Goal: Task Accomplishment & Management: Manage account settings

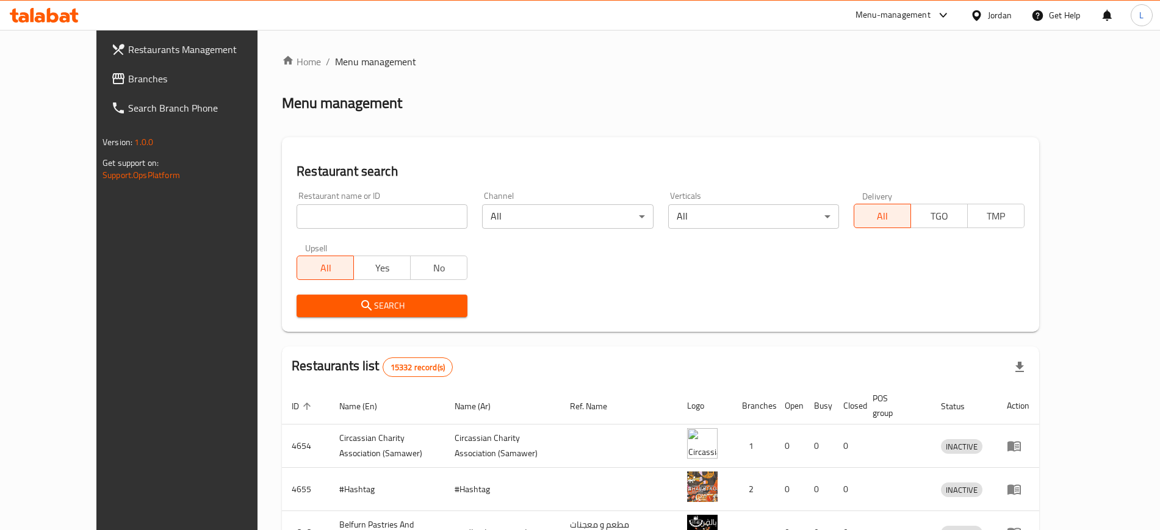
click at [897, 14] on div "Menu-management" at bounding box center [893, 15] width 75 height 15
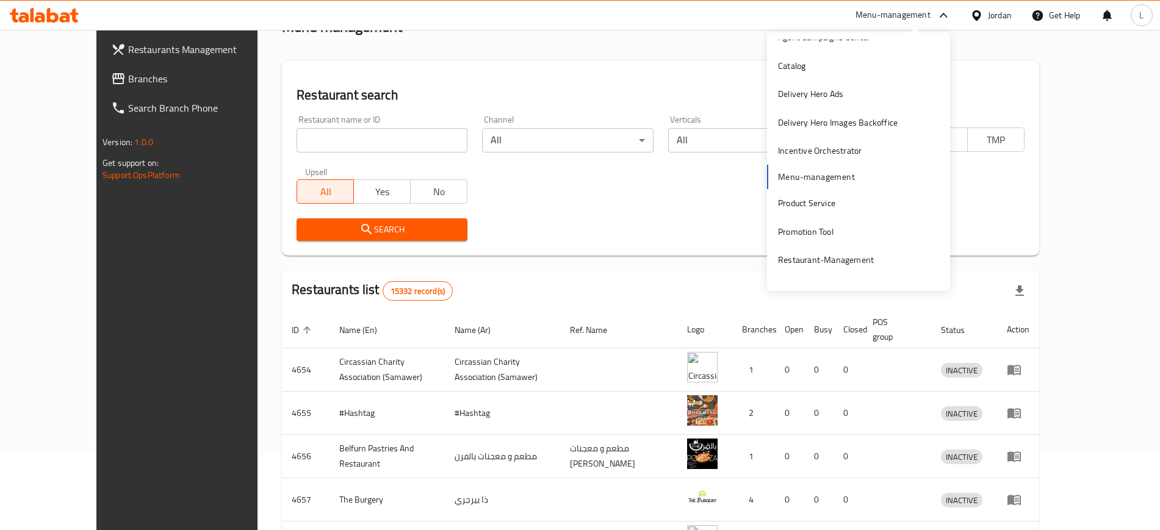
scroll to position [63, 0]
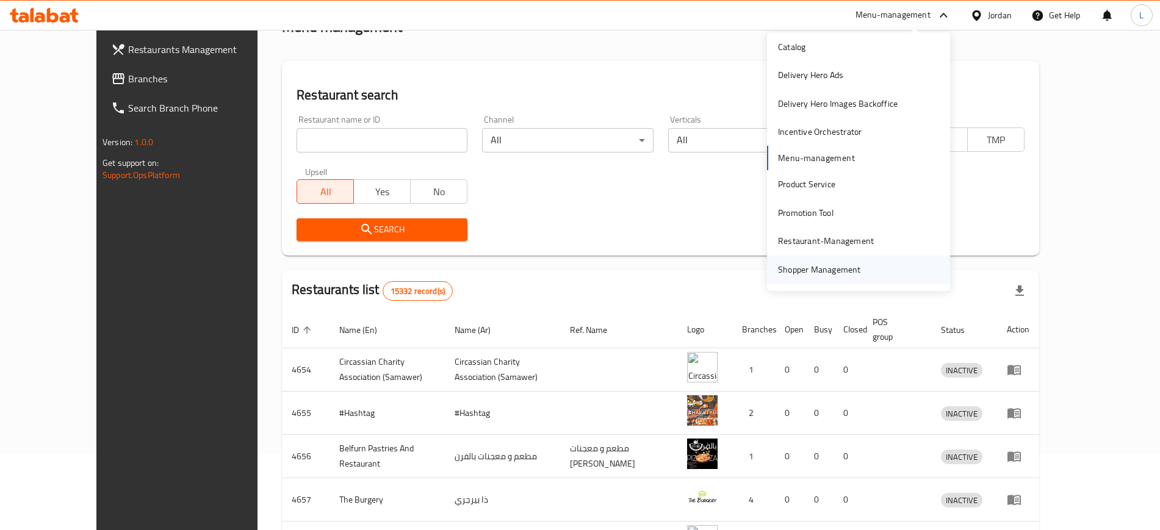
click at [816, 265] on div "Shopper Management" at bounding box center [819, 269] width 83 height 13
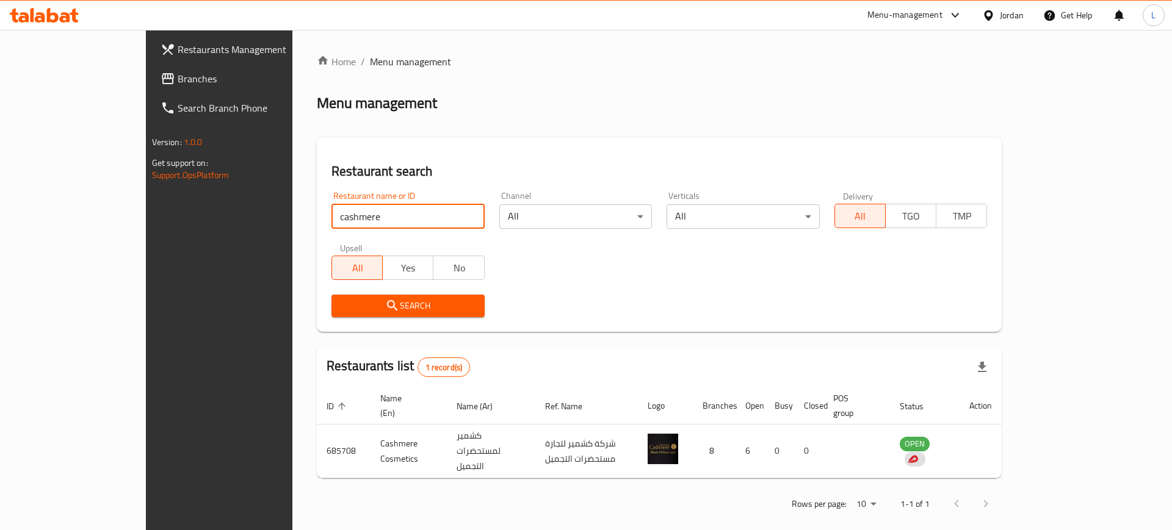
drag, startPoint x: 306, startPoint y: 218, endPoint x: 134, endPoint y: 186, distance: 174.4
click at [146, 200] on div "Restaurants Management Branches Search Branch Phone Version: 1.0.0 Get support …" at bounding box center [586, 287] width 881 height 515
type input "victorian"
click button "Search" at bounding box center [407, 306] width 153 height 23
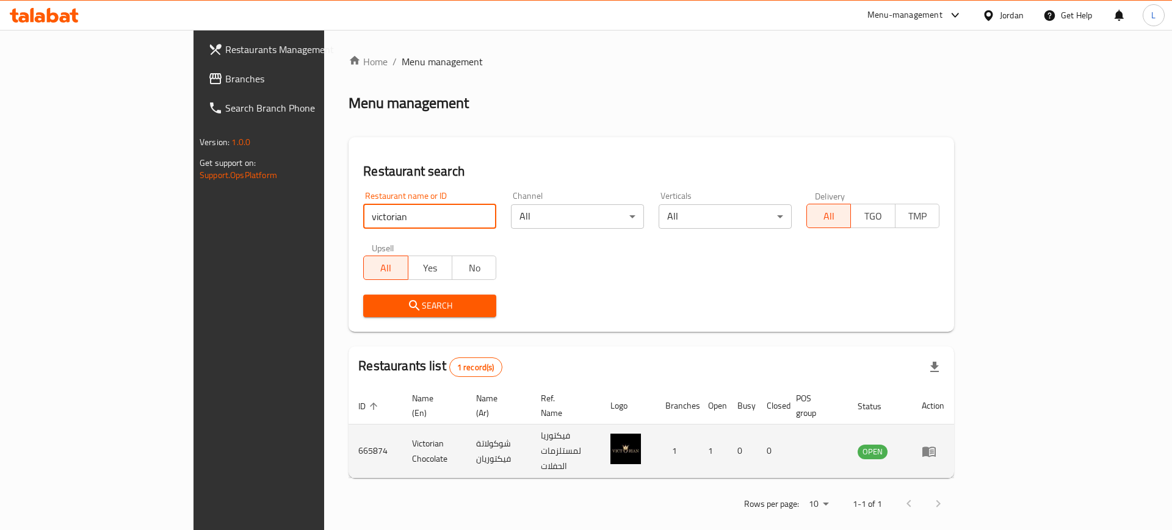
click at [936, 447] on icon "enhanced table" at bounding box center [928, 452] width 13 height 10
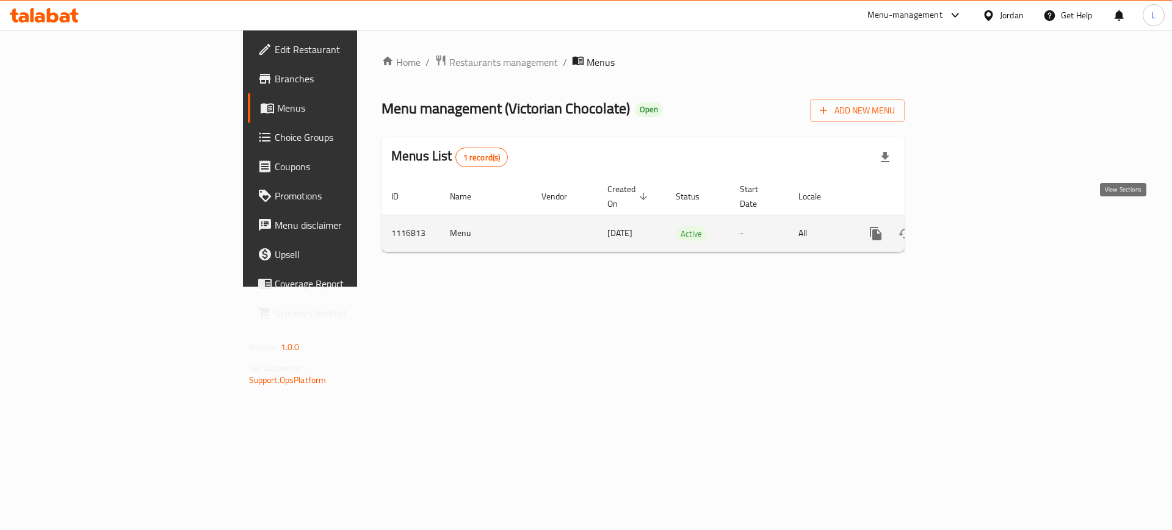
click at [969, 228] on icon "enhanced table" at bounding box center [963, 233] width 11 height 11
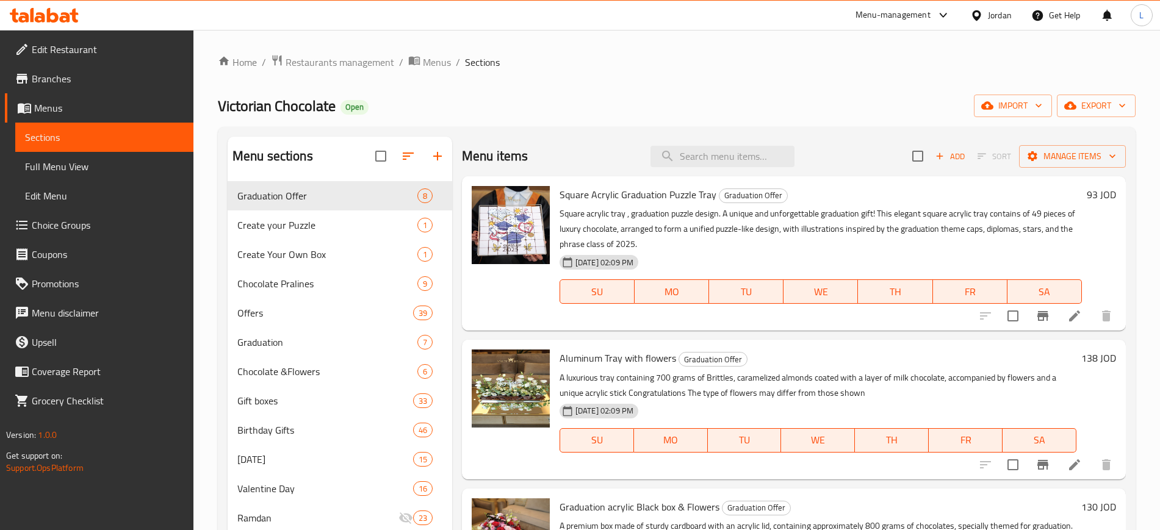
click at [46, 230] on span "Choice Groups" at bounding box center [108, 225] width 152 height 15
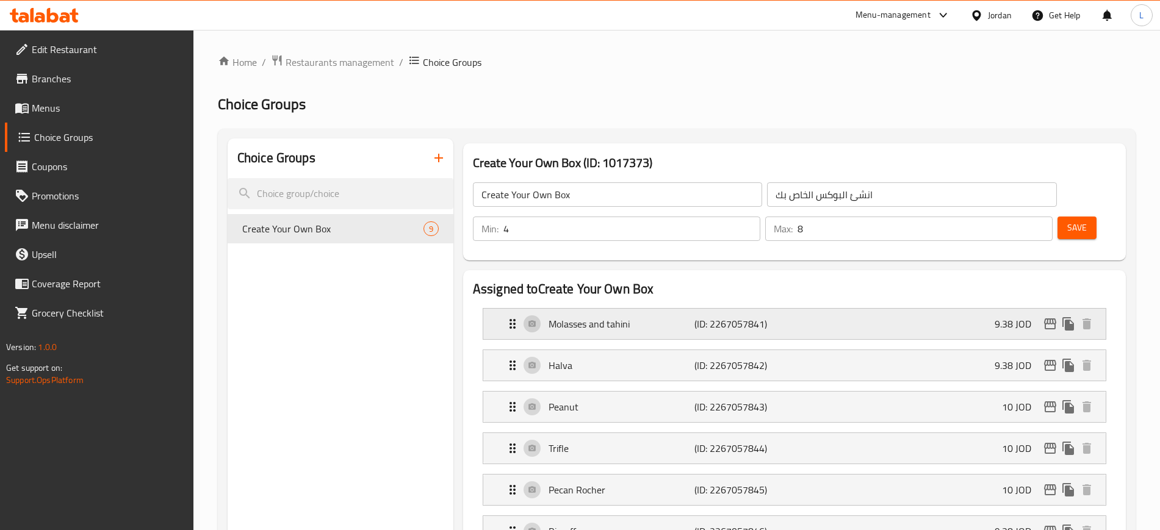
click at [667, 317] on p "Molasses and tahini" at bounding box center [622, 324] width 146 height 15
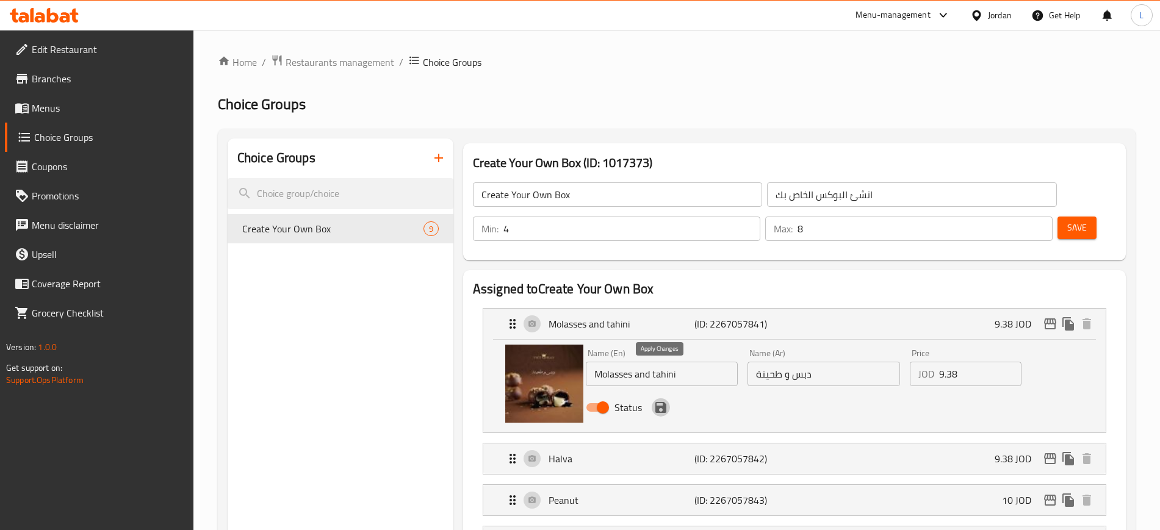
click at [661, 402] on icon "save" at bounding box center [661, 407] width 11 height 11
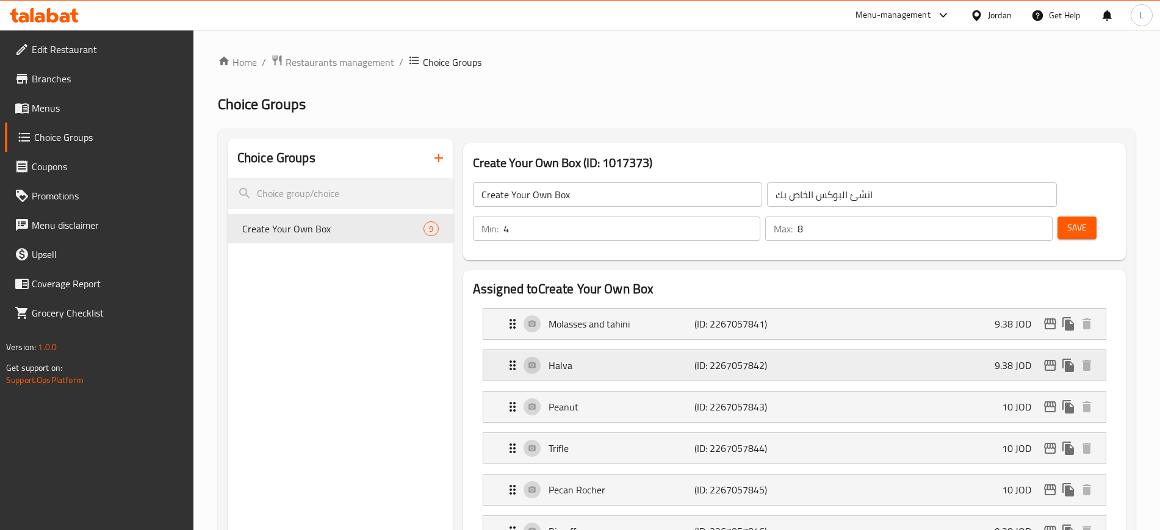
click at [664, 358] on p "Halva" at bounding box center [622, 365] width 146 height 15
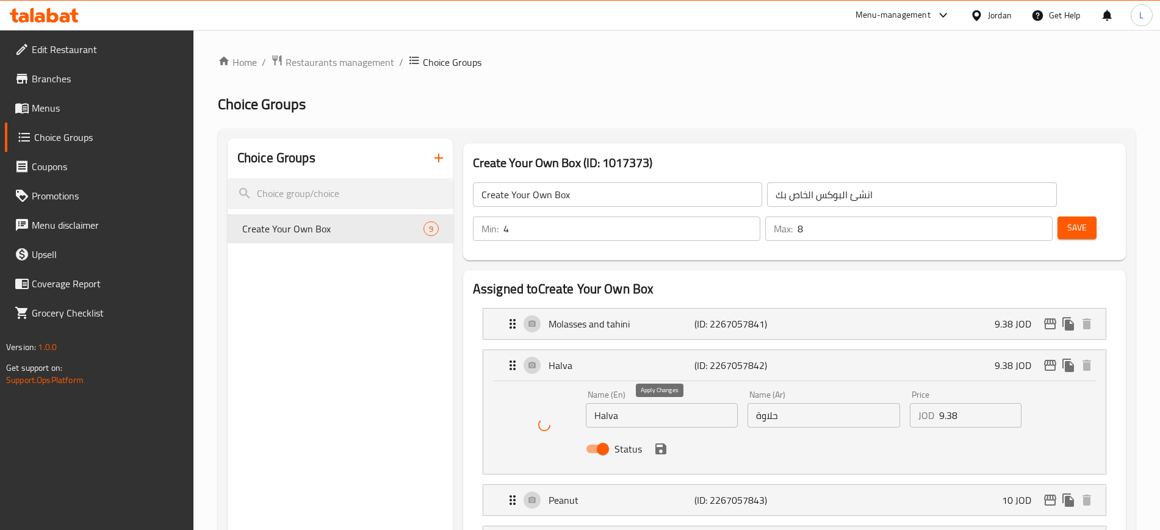
click at [659, 442] on icon "save" at bounding box center [661, 449] width 15 height 15
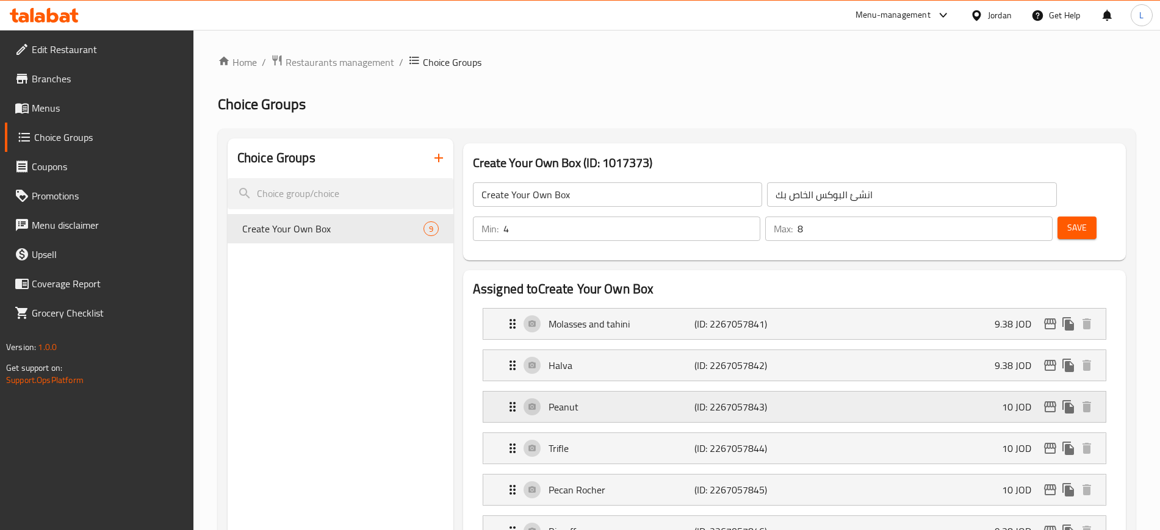
click at [608, 392] on div "Peanut (ID: 2267057843) 10 JOD" at bounding box center [798, 407] width 586 height 31
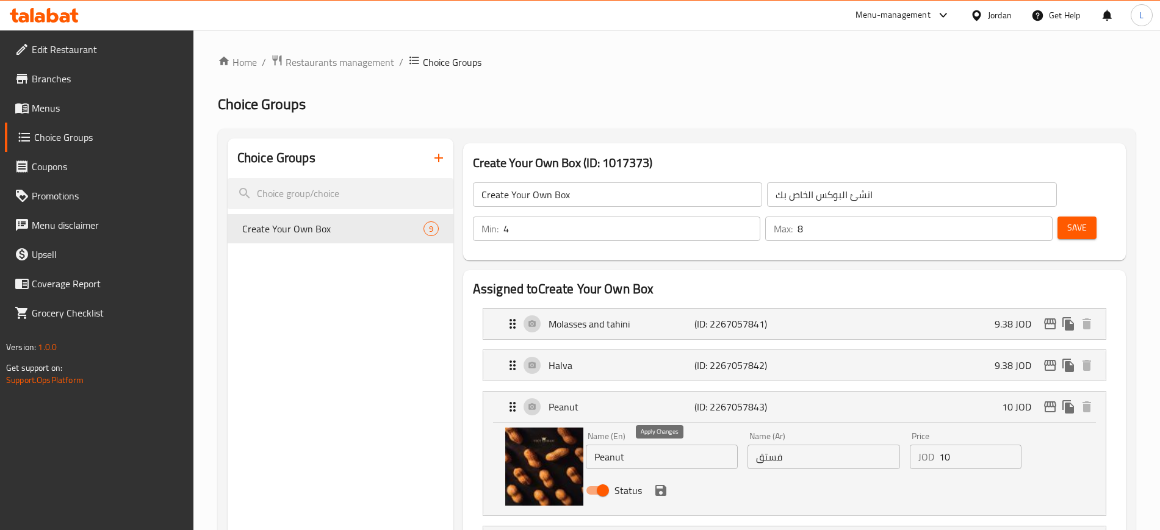
click at [662, 483] on icon "save" at bounding box center [661, 490] width 15 height 15
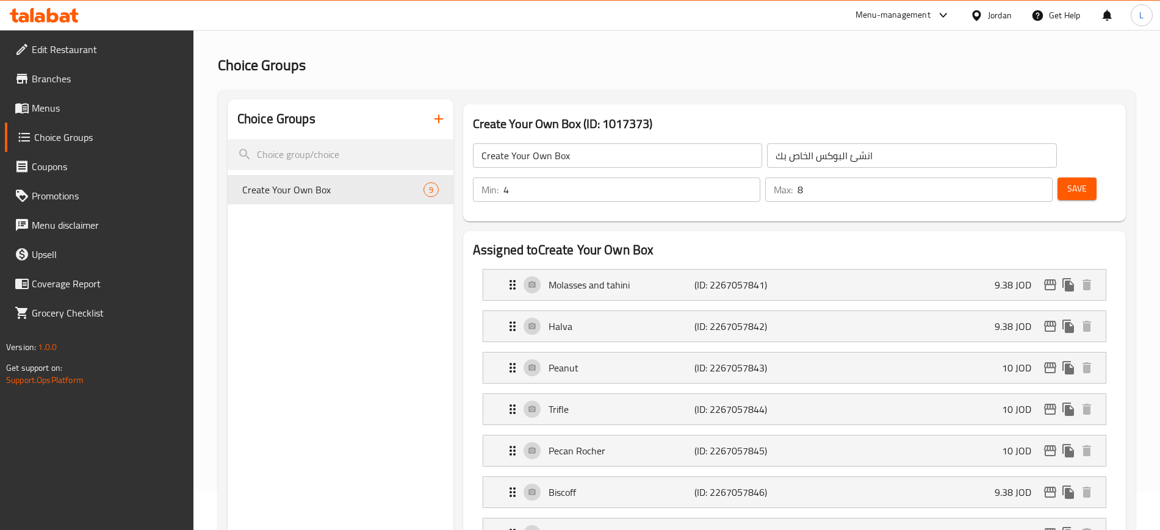
scroll to position [76, 0]
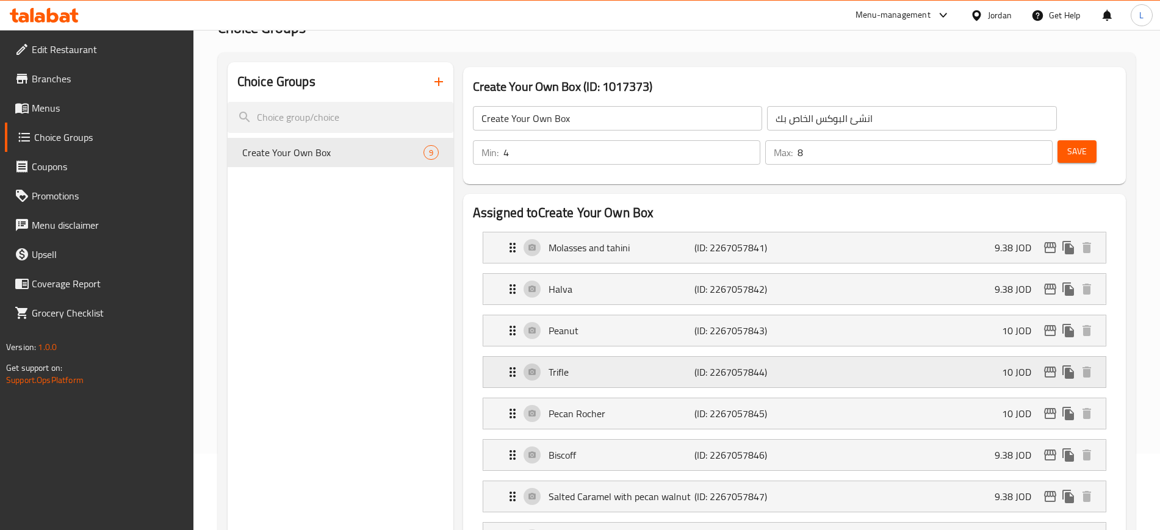
click at [612, 365] on p "Trifle" at bounding box center [622, 372] width 146 height 15
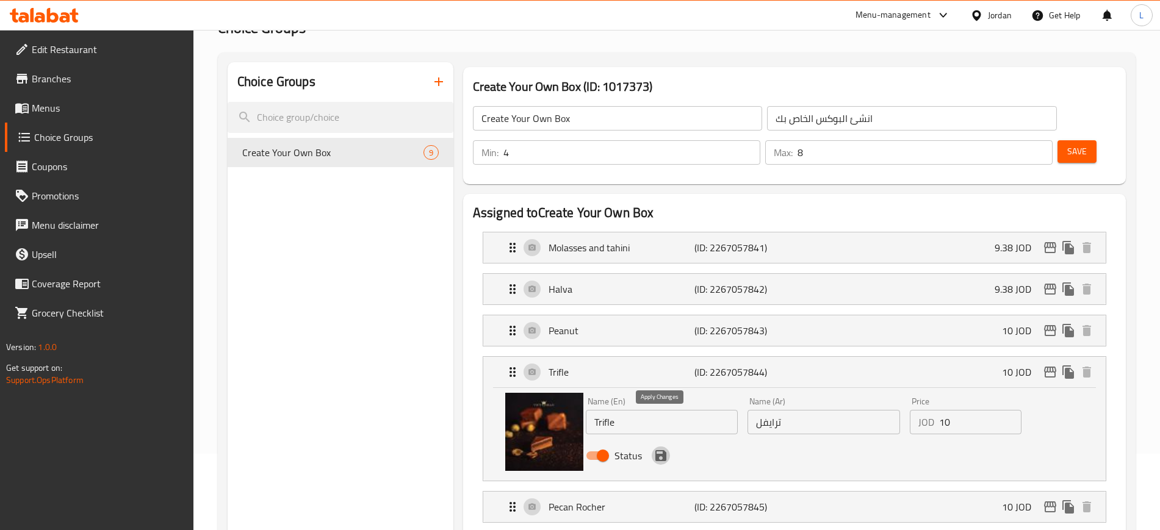
click at [664, 449] on icon "save" at bounding box center [661, 456] width 15 height 15
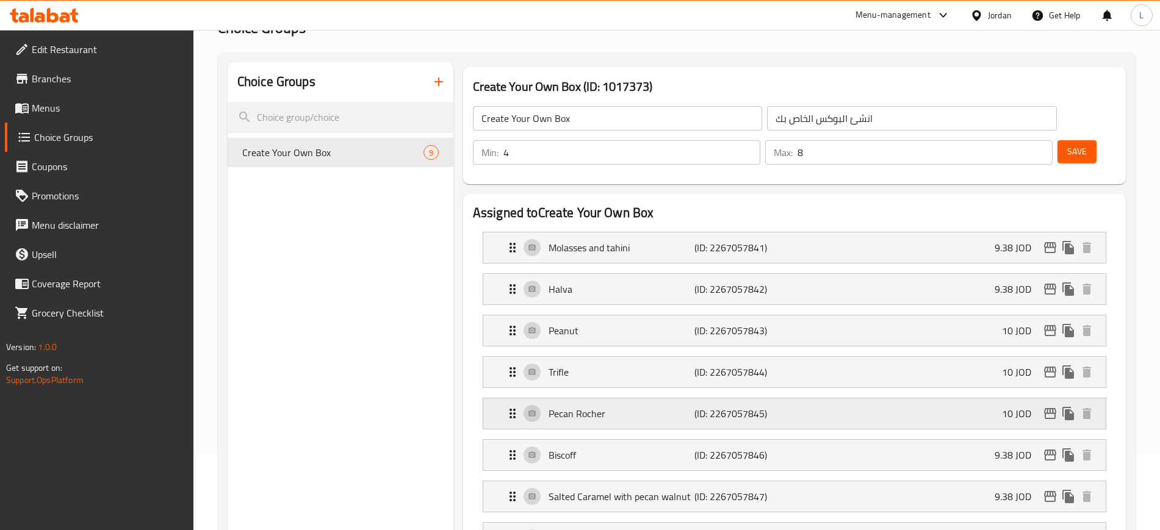
click at [608, 407] on p "Pecan Rocher" at bounding box center [622, 414] width 146 height 15
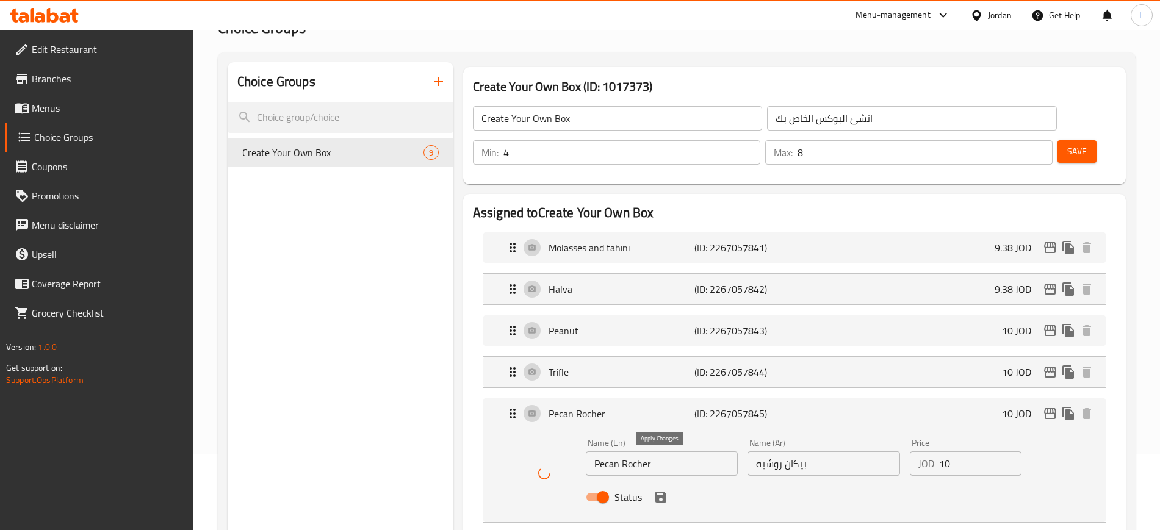
drag, startPoint x: 659, startPoint y: 462, endPoint x: 655, endPoint y: 446, distance: 16.4
click at [661, 492] on icon "save" at bounding box center [661, 497] width 11 height 11
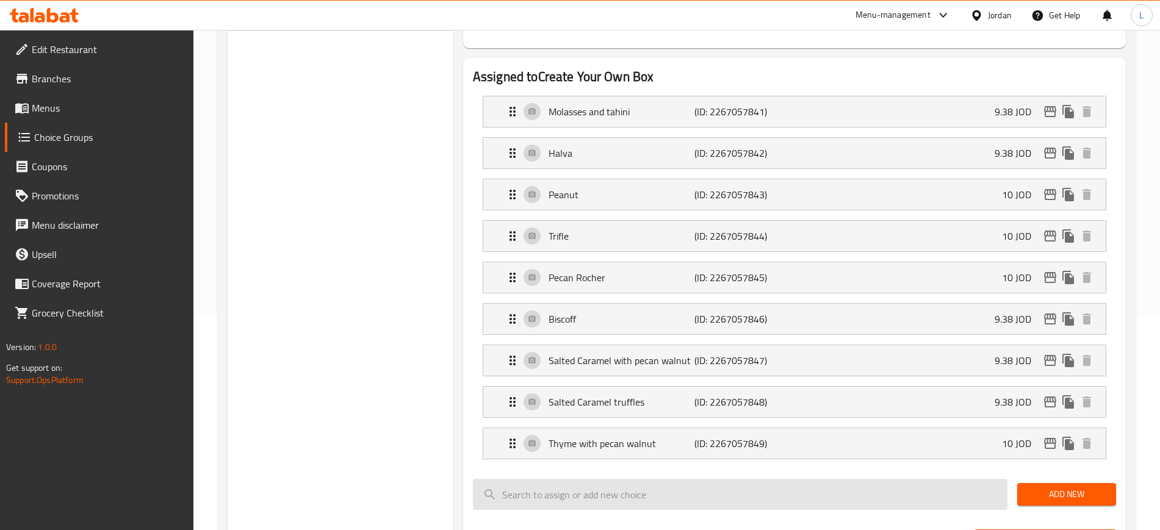
scroll to position [229, 0]
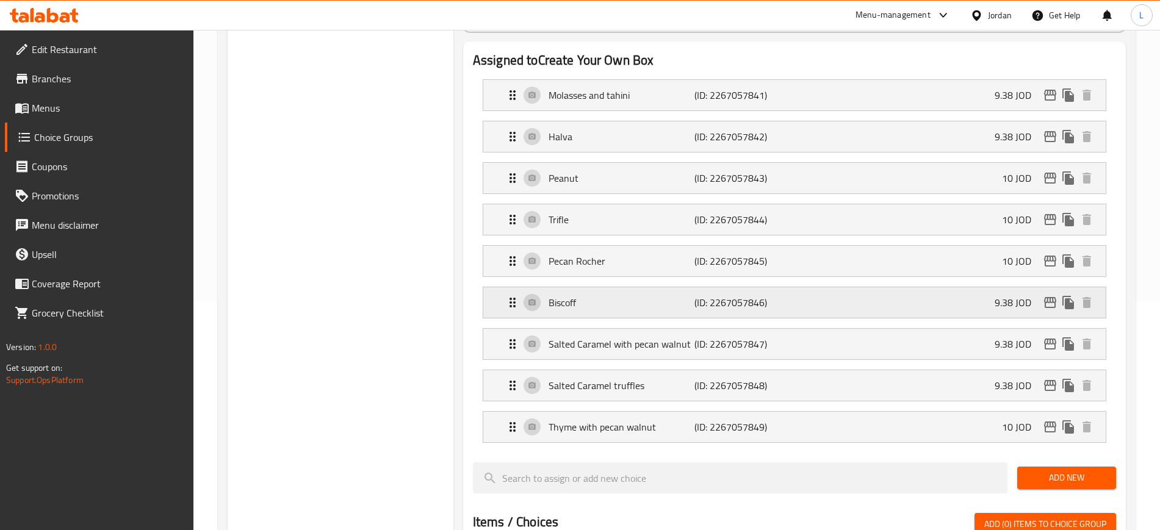
click at [606, 295] on p "Biscoff" at bounding box center [622, 302] width 146 height 15
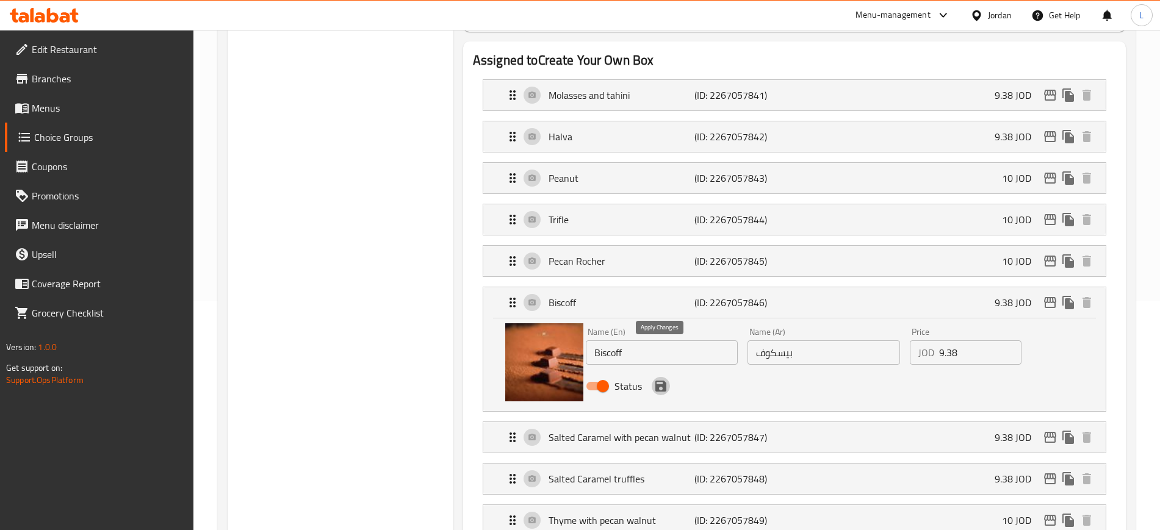
click at [662, 381] on icon "save" at bounding box center [661, 386] width 11 height 11
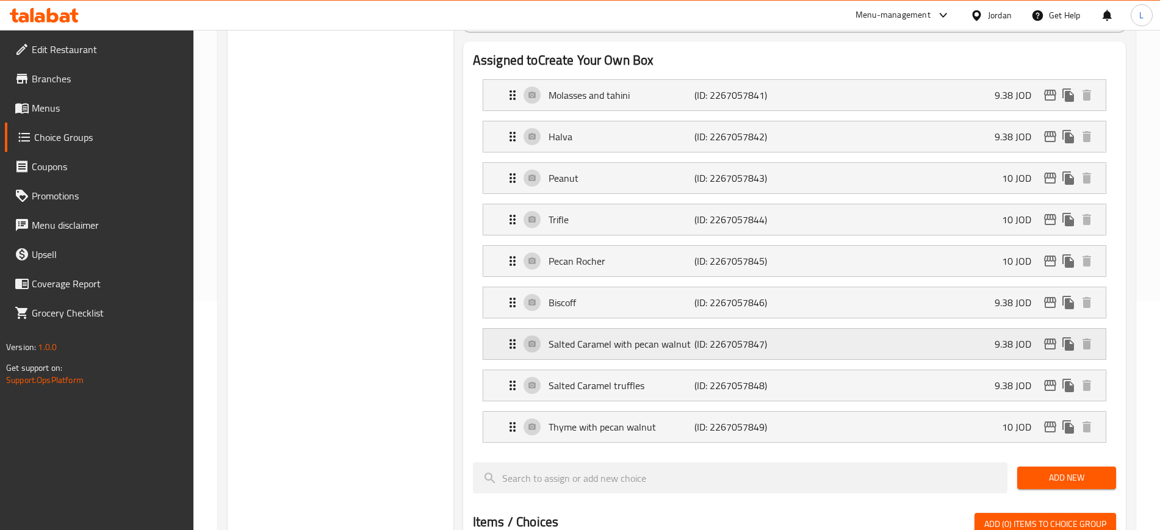
click at [645, 337] on p "Salted Caramel with pecan walnut" at bounding box center [622, 344] width 146 height 15
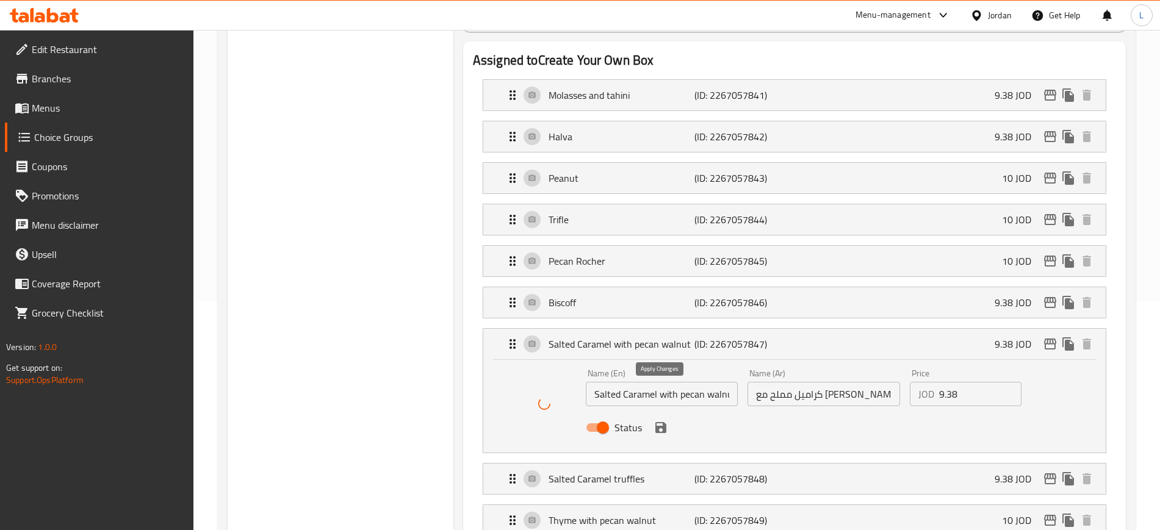
click at [662, 421] on icon "save" at bounding box center [661, 428] width 15 height 15
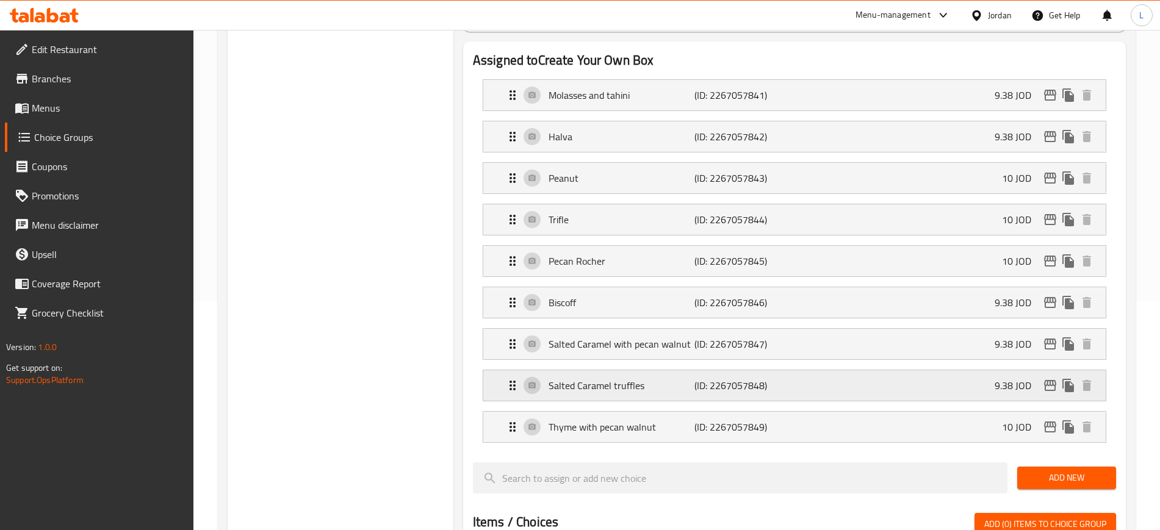
click at [623, 378] on p "Salted Caramel truffles" at bounding box center [622, 385] width 146 height 15
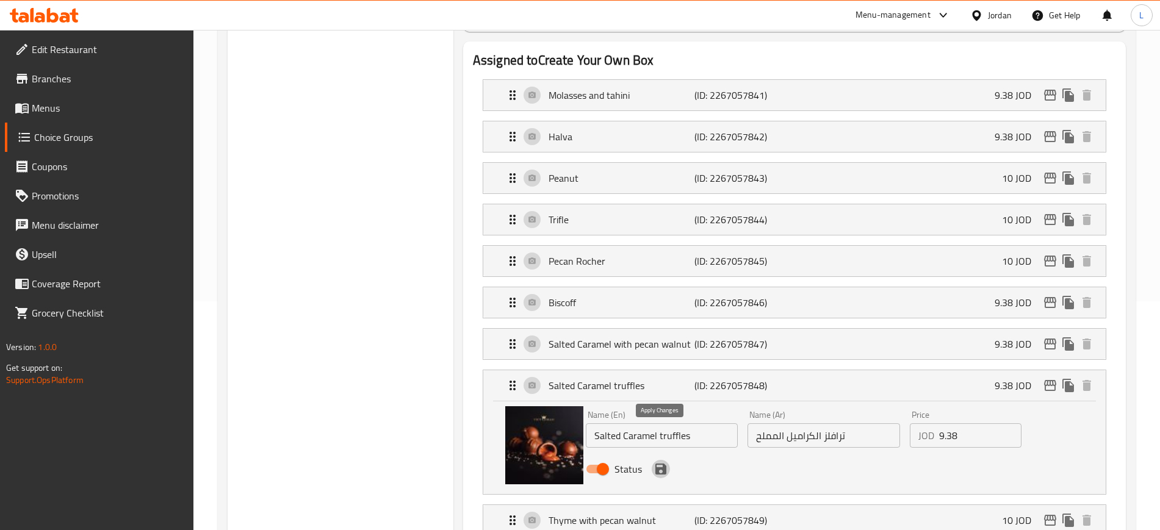
click at [658, 464] on icon "save" at bounding box center [661, 469] width 11 height 11
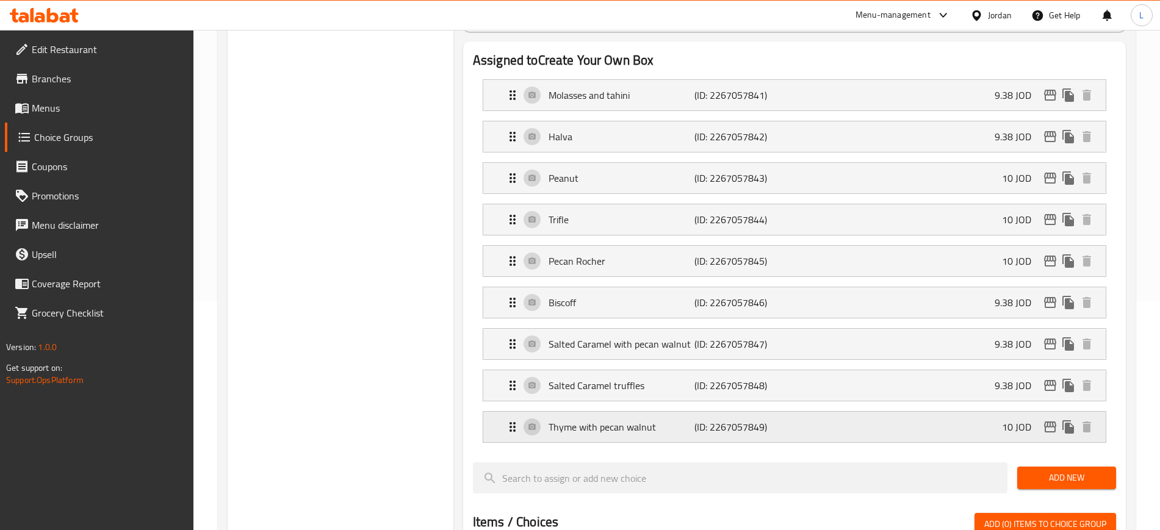
click at [618, 420] on p "Thyme with pecan walnut" at bounding box center [622, 427] width 146 height 15
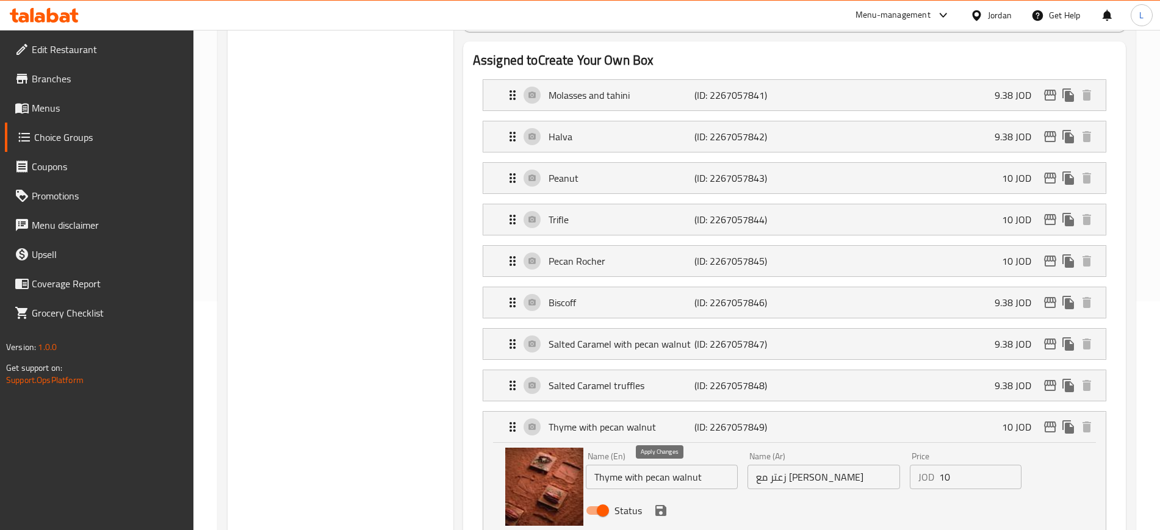
click at [662, 505] on icon "save" at bounding box center [661, 510] width 11 height 11
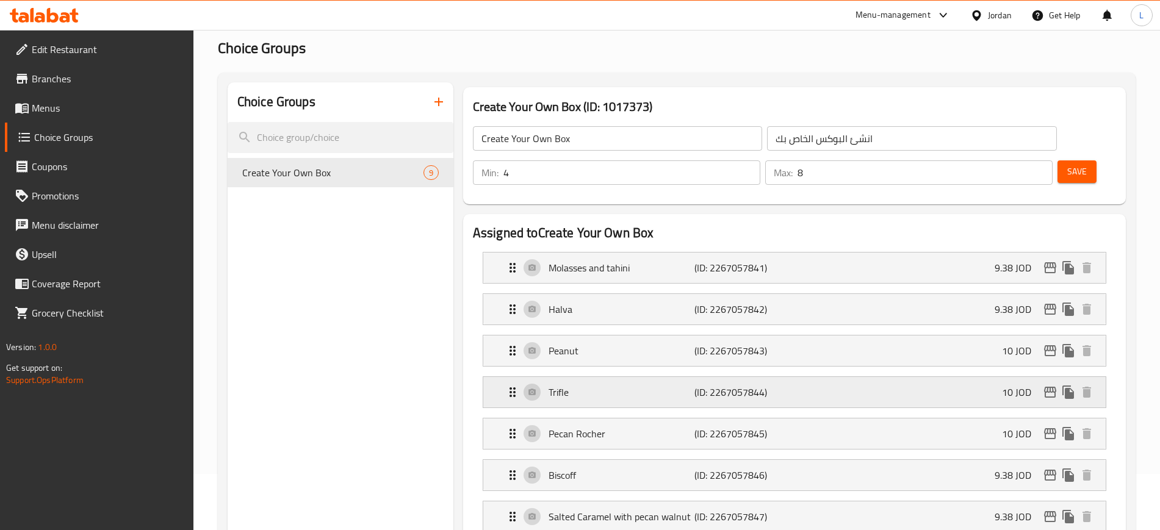
scroll to position [0, 0]
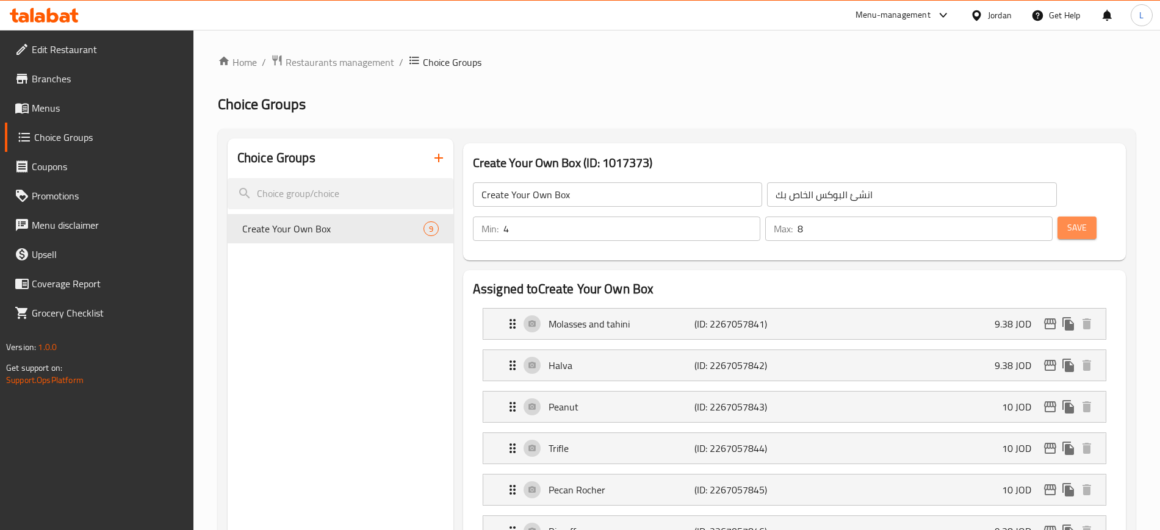
click at [1068, 220] on span "Save" at bounding box center [1078, 227] width 20 height 15
click at [646, 483] on p "Pecan Rocher" at bounding box center [622, 490] width 146 height 15
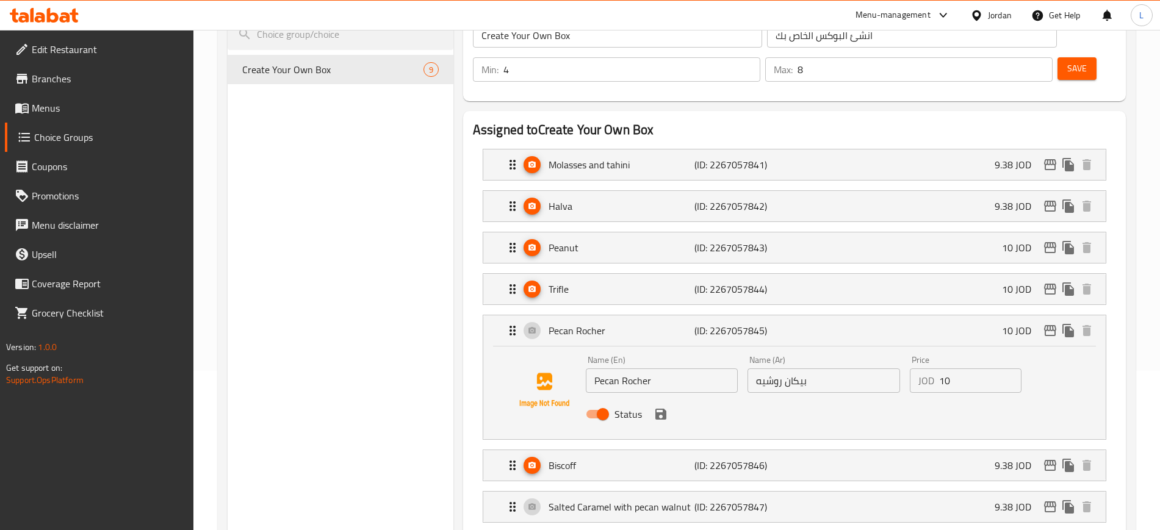
scroll to position [229, 0]
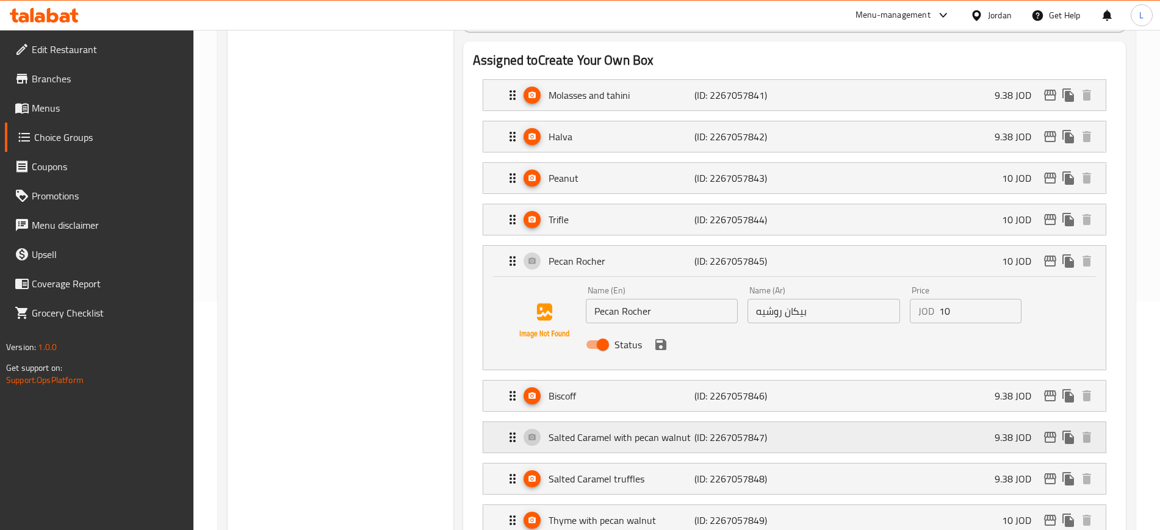
click at [629, 422] on div "Salted Caramel with pecan walnut (ID: 2267057847) 9.38 JOD" at bounding box center [798, 437] width 586 height 31
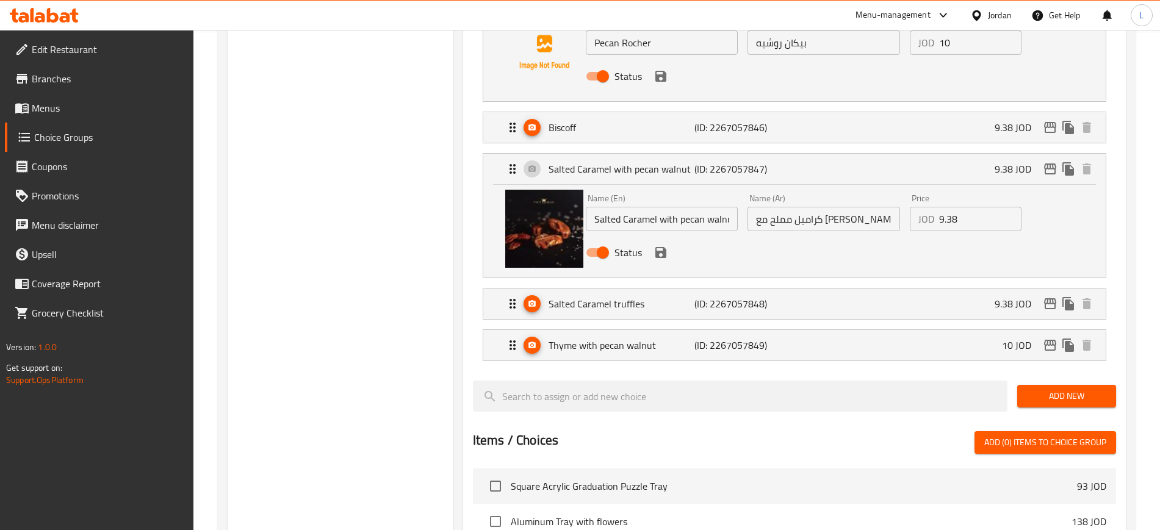
scroll to position [502, 0]
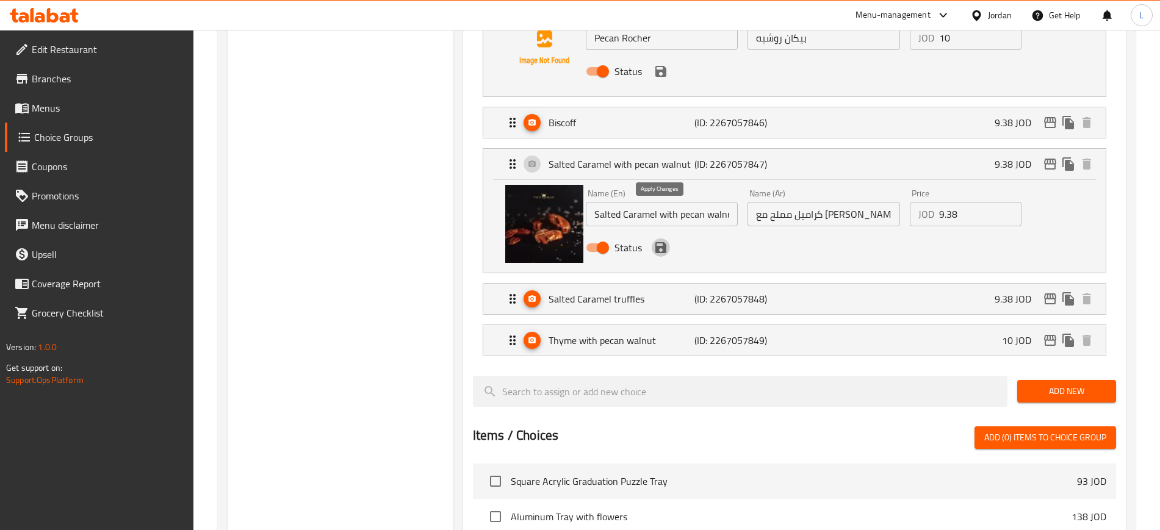
click at [666, 241] on icon "save" at bounding box center [661, 248] width 15 height 15
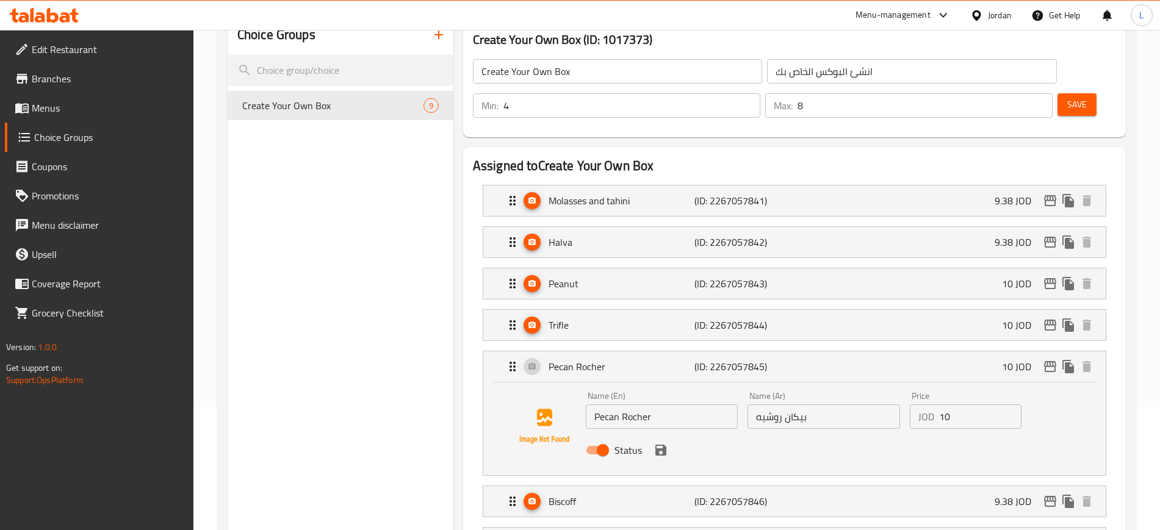
scroll to position [0, 0]
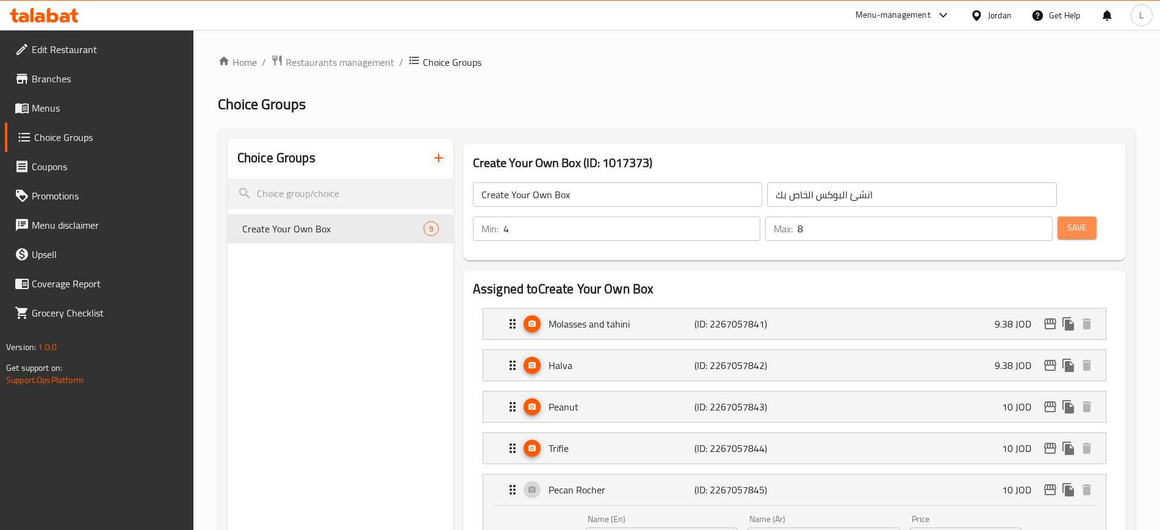
click at [1068, 220] on span "Save" at bounding box center [1078, 227] width 20 height 15
click at [338, 55] on span "Restaurants management" at bounding box center [340, 62] width 109 height 15
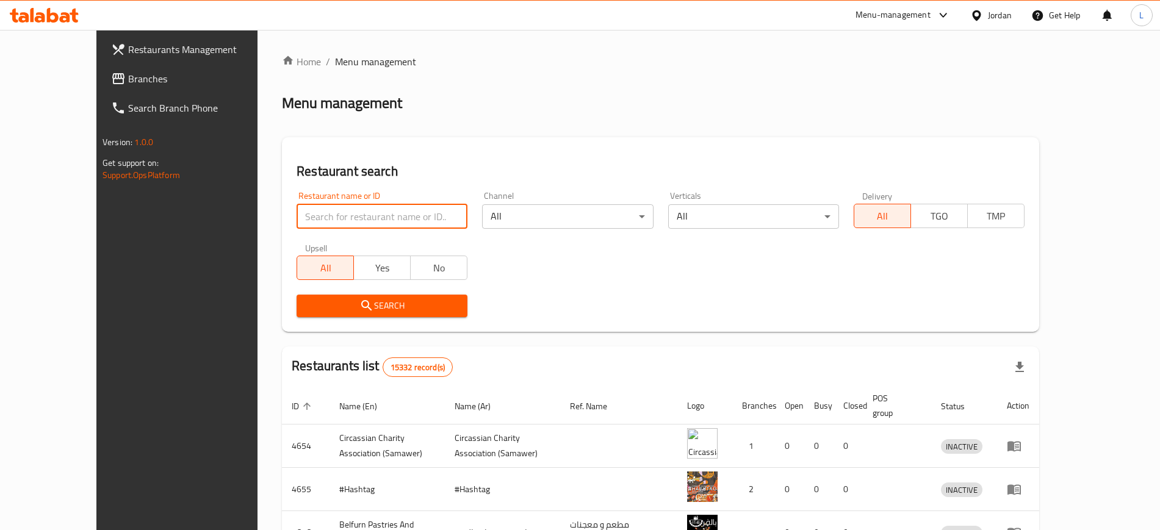
click at [404, 220] on input "search" at bounding box center [382, 217] width 171 height 24
type input "marouf"
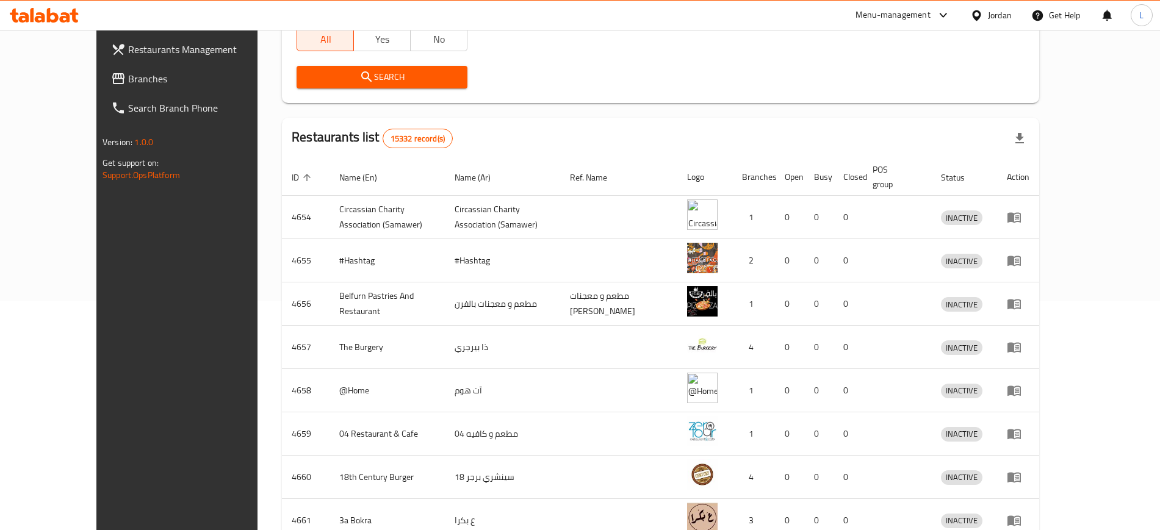
click at [356, 76] on span "Search" at bounding box center [381, 77] width 151 height 15
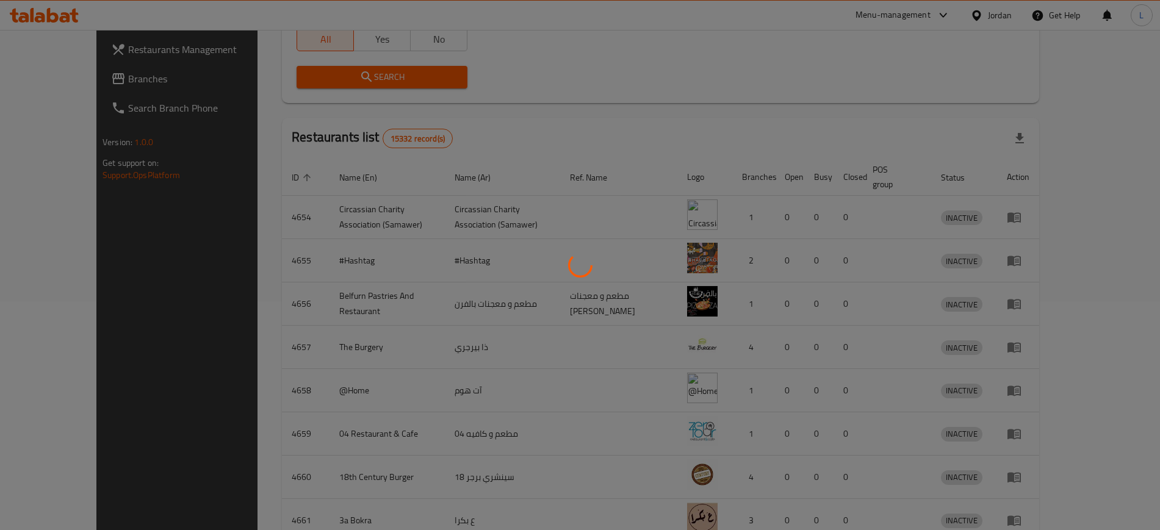
scroll to position [207, 0]
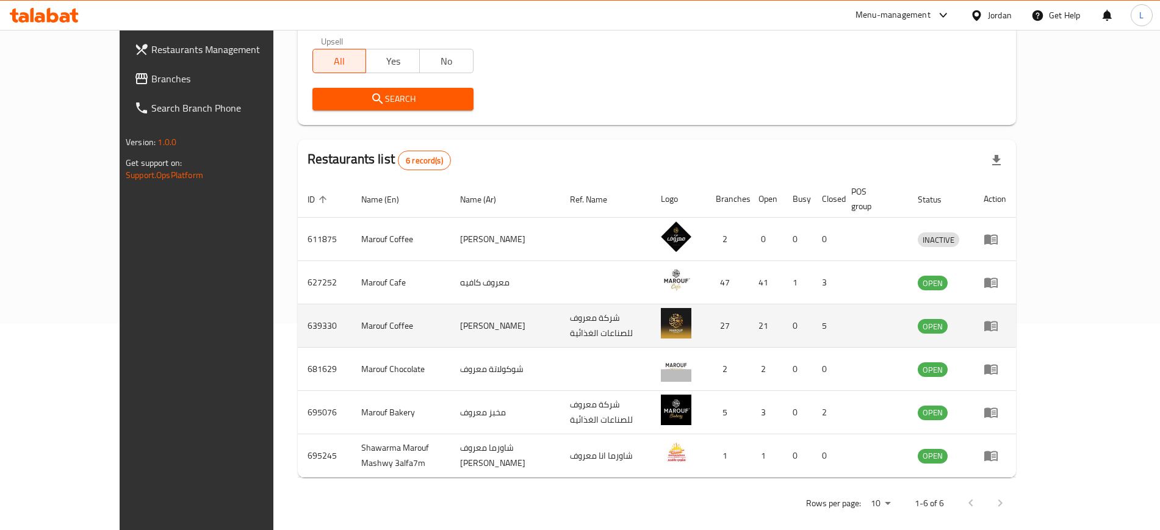
click at [298, 309] on td "639330" at bounding box center [325, 326] width 54 height 43
click at [999, 319] on icon "enhanced table" at bounding box center [991, 326] width 15 height 15
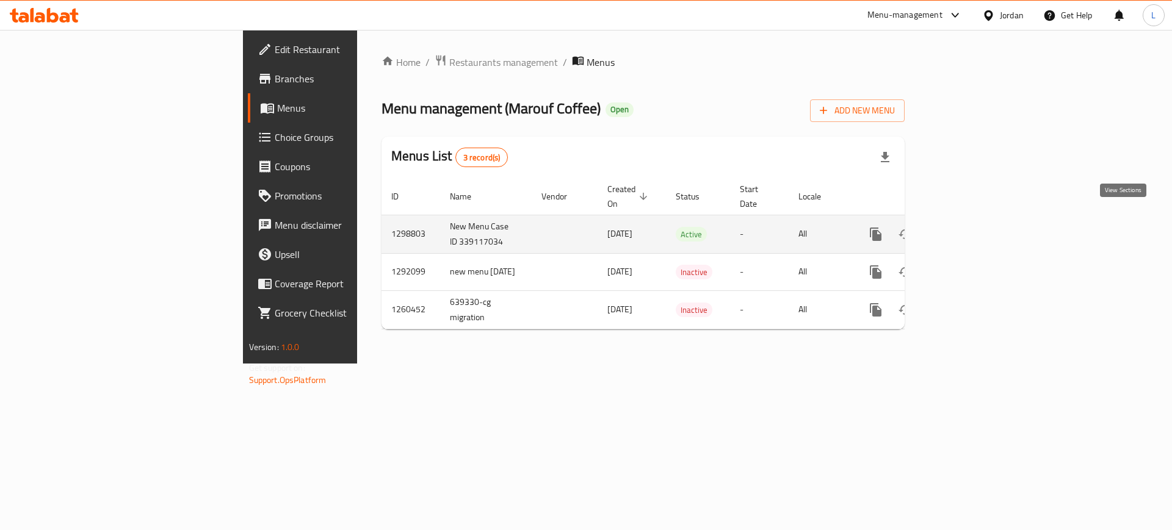
click at [979, 224] on link "enhanced table" at bounding box center [963, 234] width 29 height 29
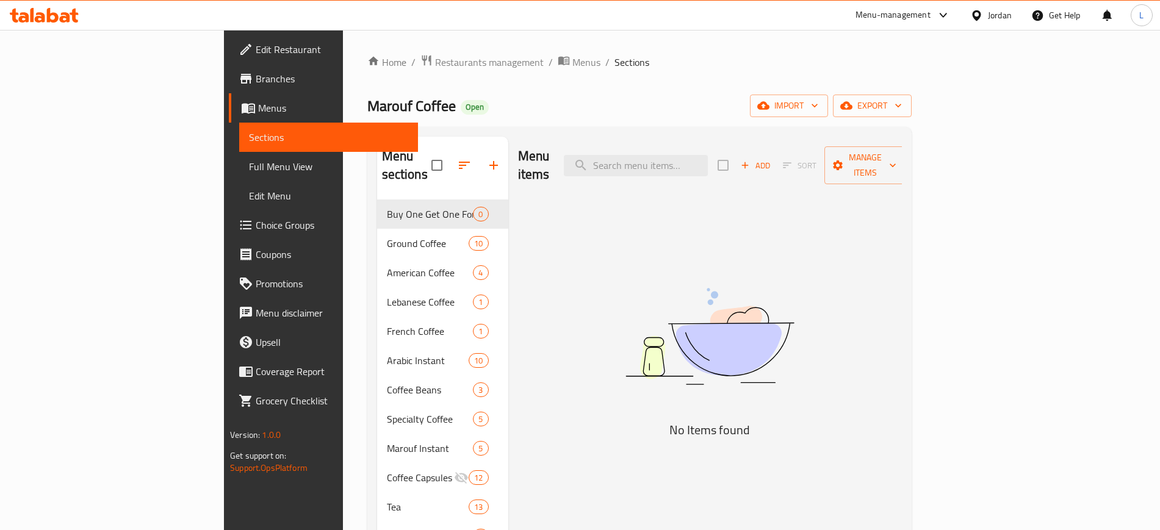
click at [256, 77] on span "Branches" at bounding box center [332, 78] width 152 height 15
